Goal: Task Accomplishment & Management: Use online tool/utility

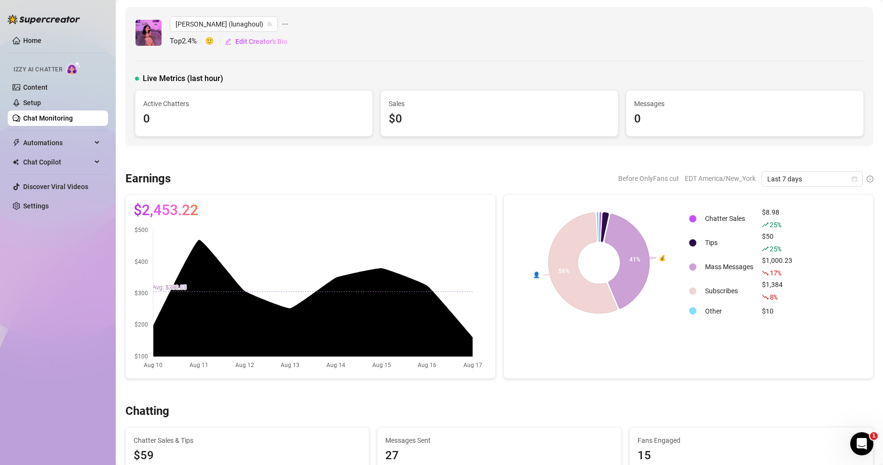
click at [73, 122] on link "Chat Monitoring" at bounding box center [48, 118] width 50 height 8
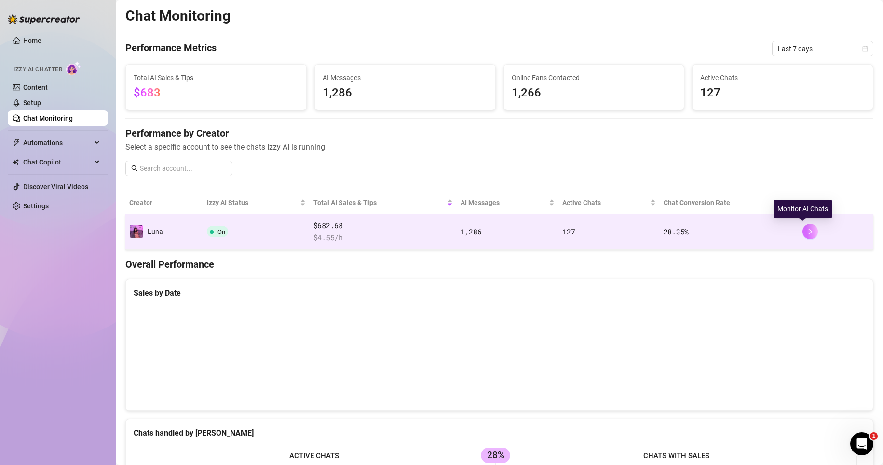
click at [803, 232] on button "button" at bounding box center [810, 231] width 15 height 15
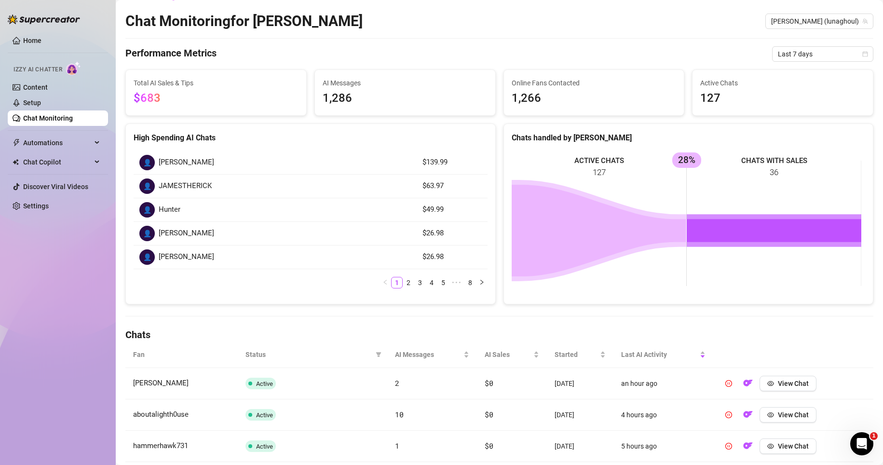
scroll to position [48, 0]
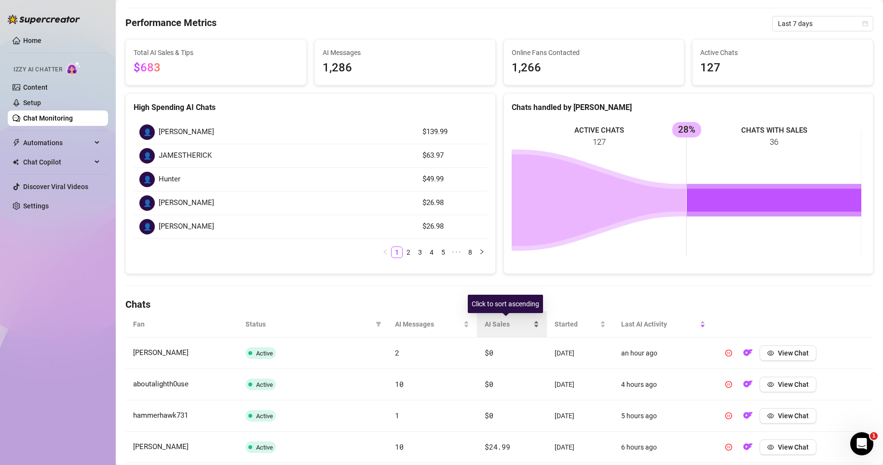
click at [532, 328] on div "AI Sales" at bounding box center [512, 324] width 54 height 11
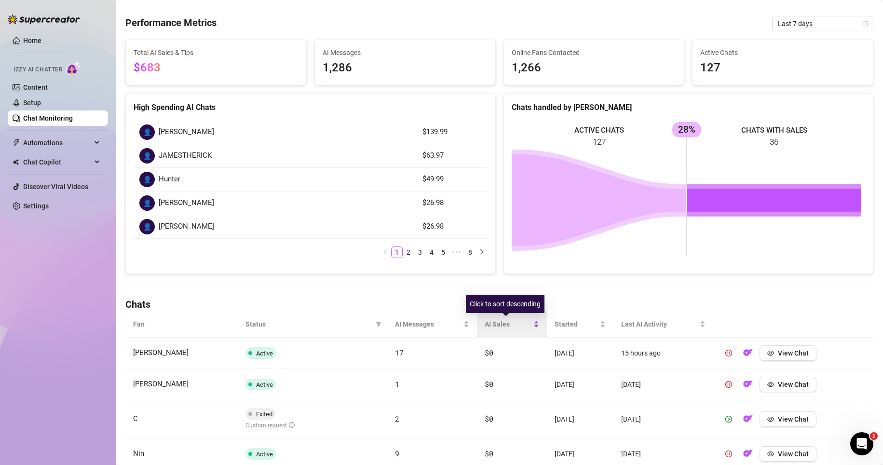
click at [532, 327] on div "AI Sales" at bounding box center [512, 324] width 54 height 11
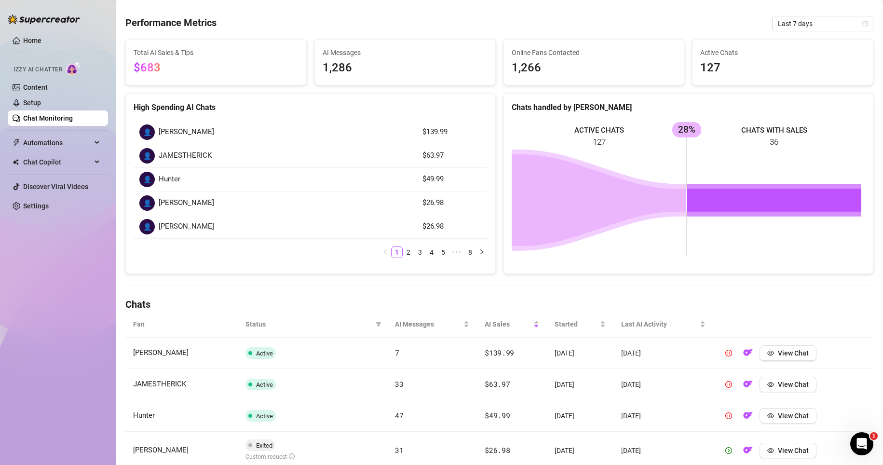
scroll to position [68, 0]
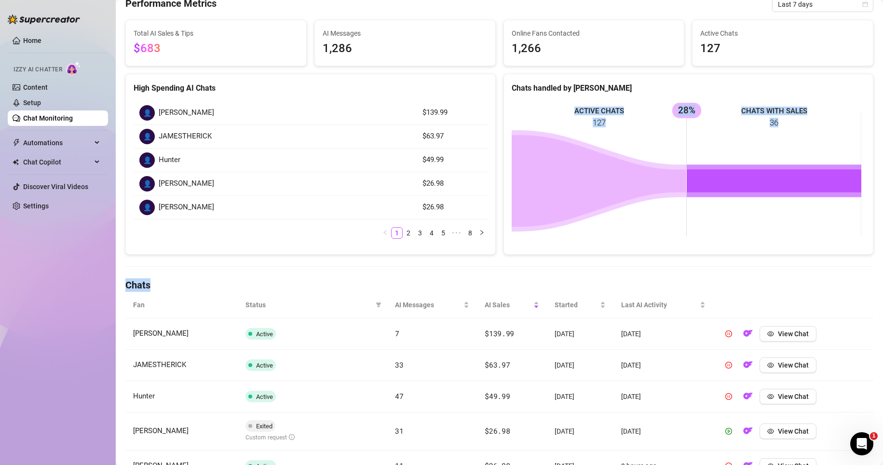
drag, startPoint x: 716, startPoint y: 283, endPoint x: 661, endPoint y: 111, distance: 180.1
click at [661, 111] on div "Chat Monitoring Chat Monitoring for [PERSON_NAME] [PERSON_NAME] (lunaghoul) Per…" at bounding box center [499, 318] width 748 height 758
click at [661, 111] on rect at bounding box center [687, 173] width 350 height 145
drag, startPoint x: 670, startPoint y: 107, endPoint x: 690, endPoint y: 116, distance: 21.6
click at [690, 116] on rect at bounding box center [687, 173] width 350 height 145
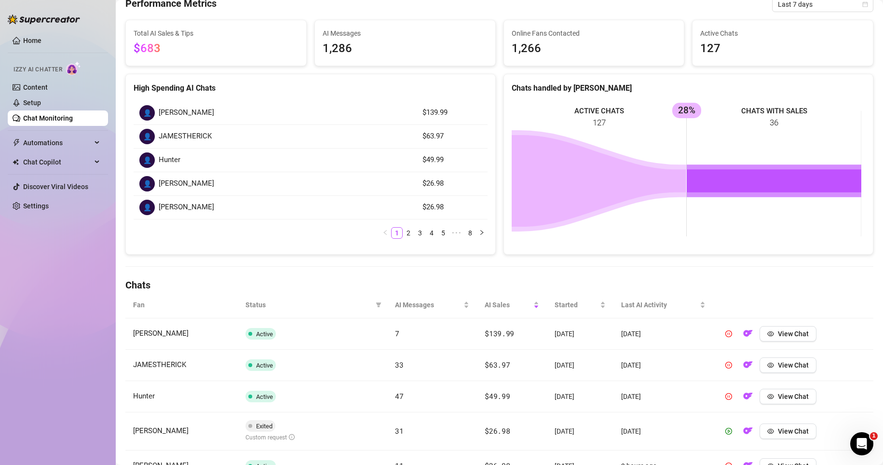
click at [693, 117] on rect at bounding box center [687, 173] width 350 height 145
drag, startPoint x: 741, startPoint y: 103, endPoint x: 790, endPoint y: 132, distance: 56.0
click at [790, 132] on rect at bounding box center [687, 173] width 350 height 145
drag, startPoint x: 674, startPoint y: 101, endPoint x: 752, endPoint y: 157, distance: 95.8
click at [752, 157] on div "ACTIVE CHATS 127 CHATS WITH SALES 36 28%" at bounding box center [688, 174] width 369 height 160
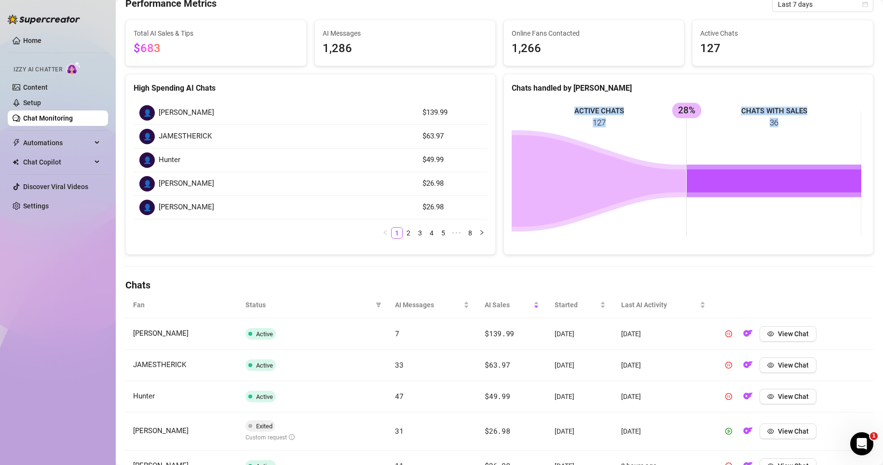
click at [734, 210] on rect at bounding box center [687, 173] width 350 height 145
click at [736, 207] on rect at bounding box center [687, 173] width 350 height 145
